Goal: Navigation & Orientation: Find specific page/section

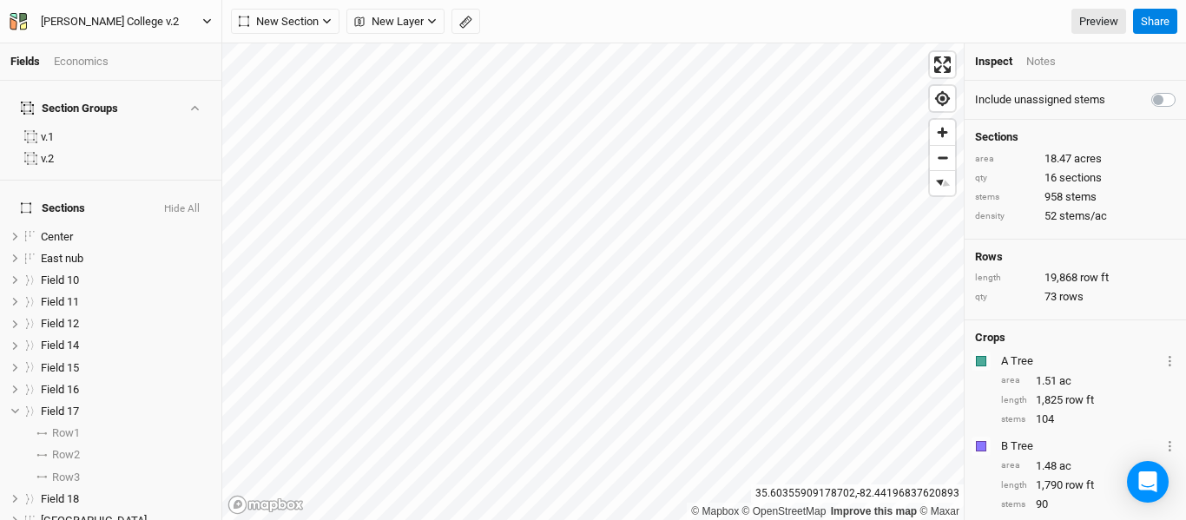
scroll to position [69, 0]
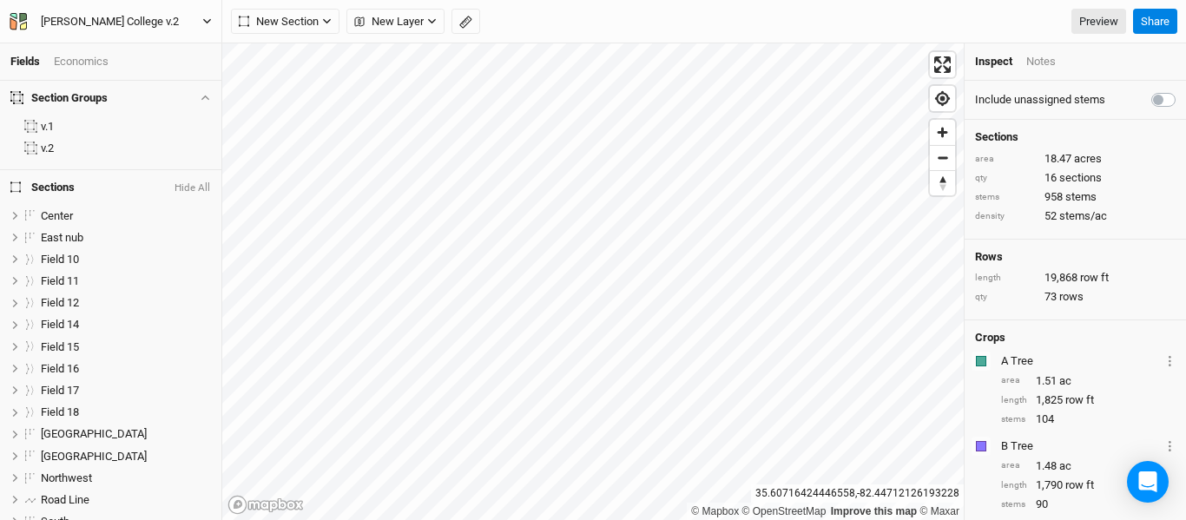
click at [208, 23] on icon "button" at bounding box center [207, 22] width 10 height 10
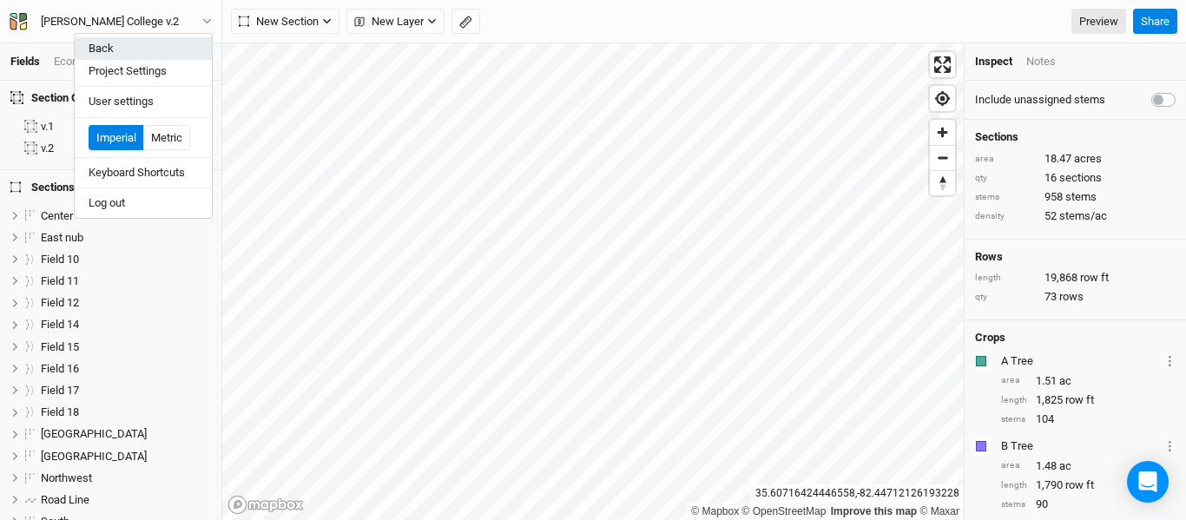
click at [161, 58] on button "Back" at bounding box center [143, 48] width 137 height 23
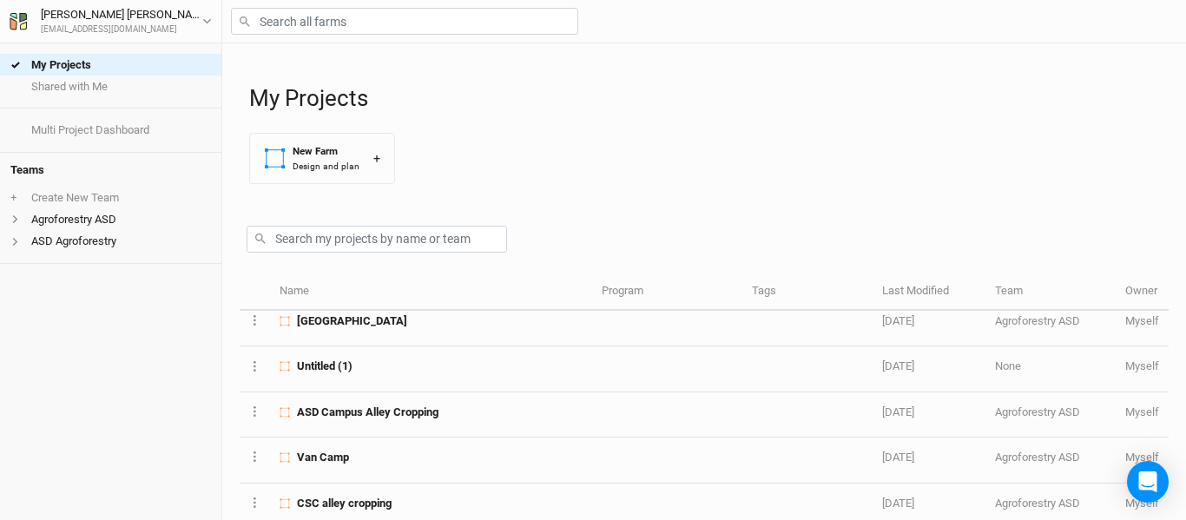
scroll to position [174, 0]
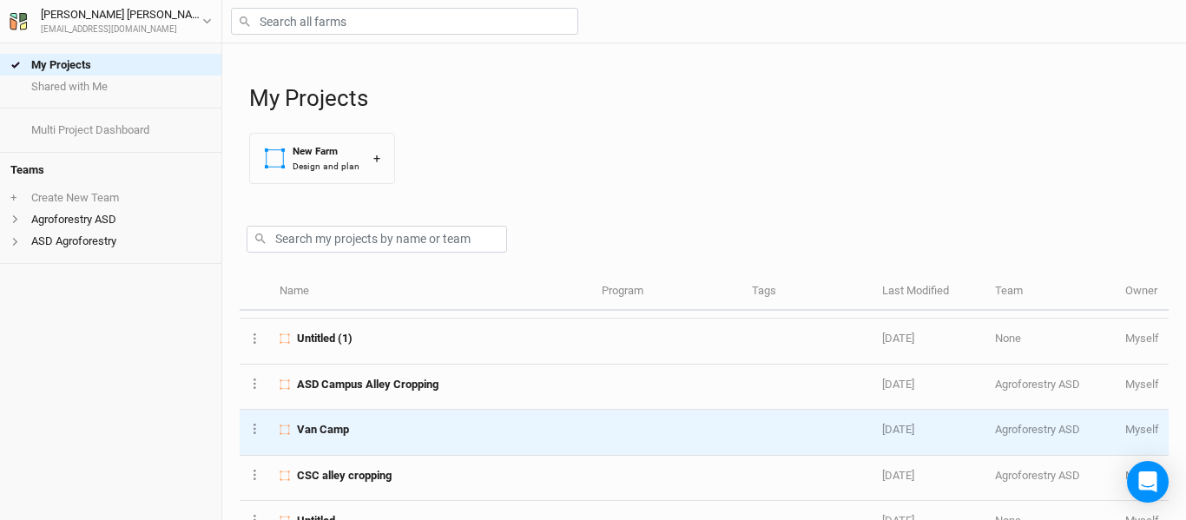
click at [465, 428] on div "Van Camp" at bounding box center [431, 430] width 303 height 16
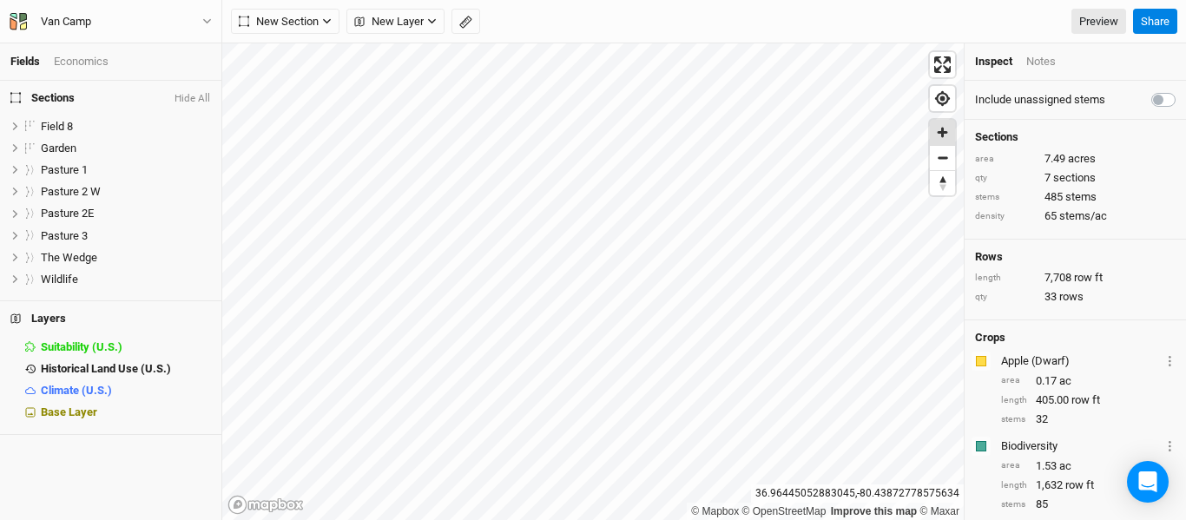
click at [945, 135] on span "Zoom in" at bounding box center [942, 132] width 25 height 25
